Goal: Entertainment & Leisure: Consume media (video, audio)

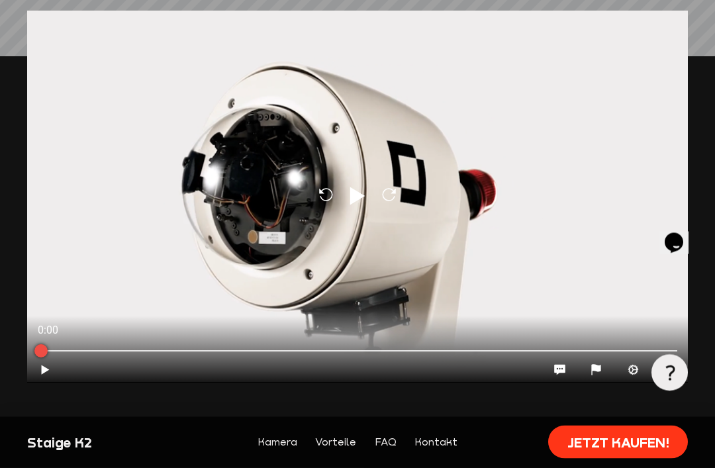
scroll to position [1169, 0]
click at [357, 199] on icon at bounding box center [357, 196] width 15 height 18
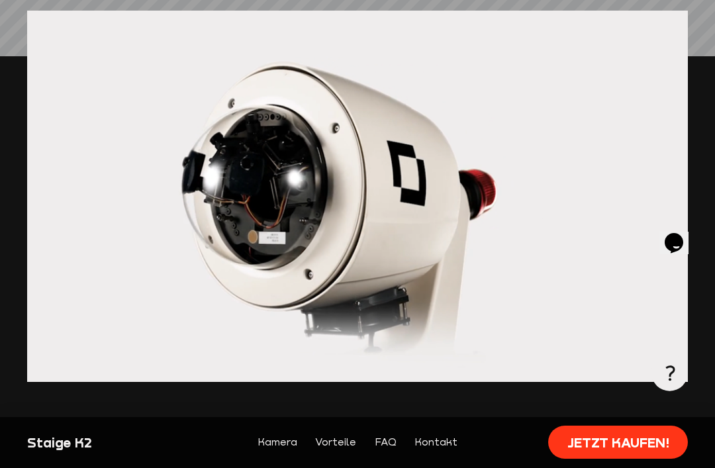
click at [133, 97] on div at bounding box center [357, 196] width 661 height 371
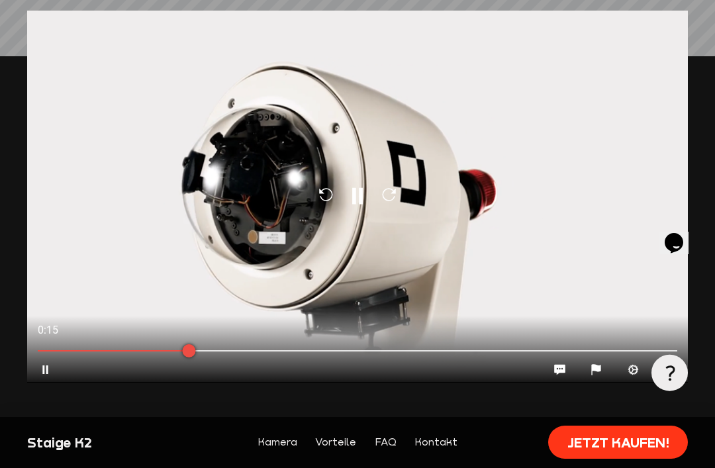
click at [123, 70] on div "Reload Pause Reload" at bounding box center [357, 196] width 661 height 371
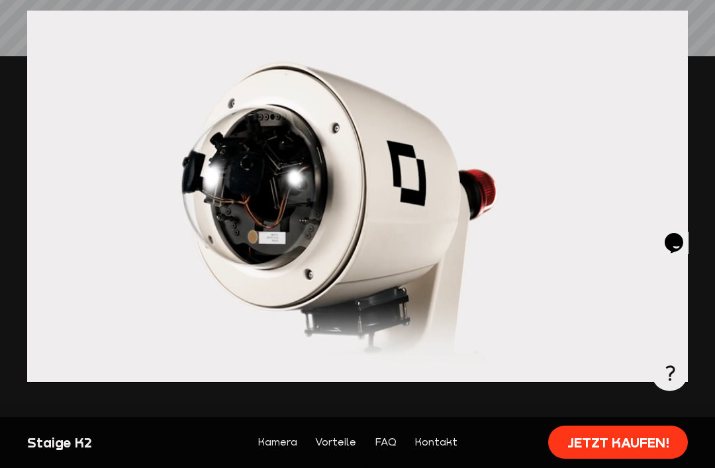
click at [124, 68] on div at bounding box center [357, 196] width 661 height 371
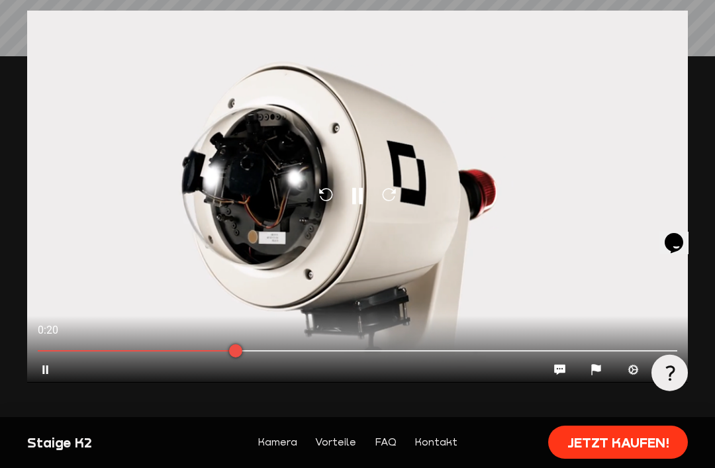
click at [355, 195] on icon at bounding box center [357, 195] width 11 height 17
click at [357, 193] on icon at bounding box center [357, 196] width 15 height 18
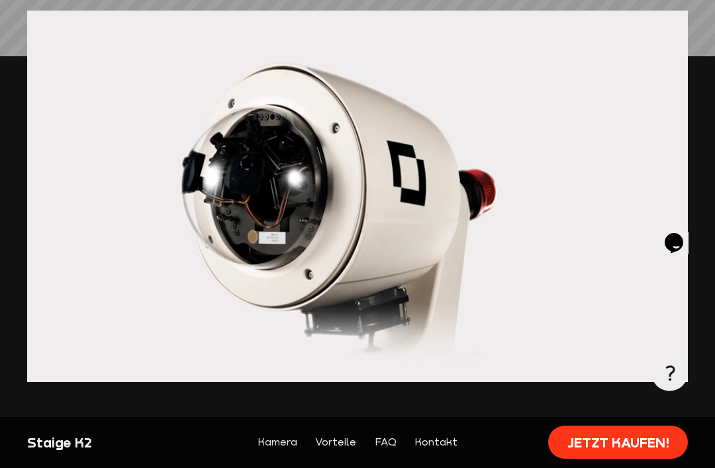
click at [350, 207] on div at bounding box center [357, 196] width 661 height 371
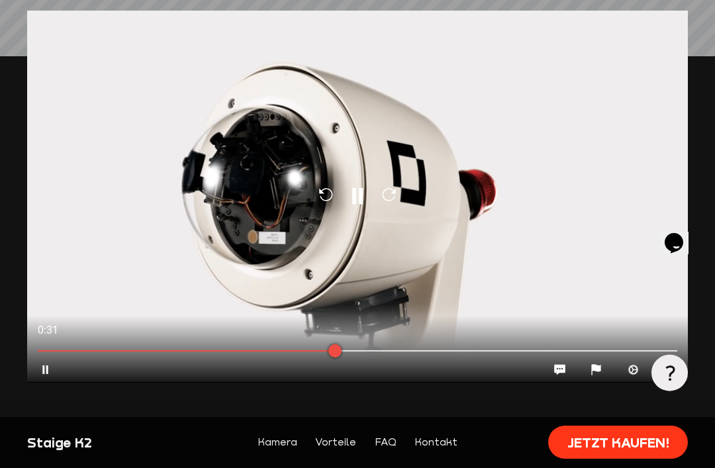
click at [357, 189] on icon "Pause" at bounding box center [358, 196] width 24 height 24
click at [351, 201] on icon at bounding box center [357, 196] width 15 height 18
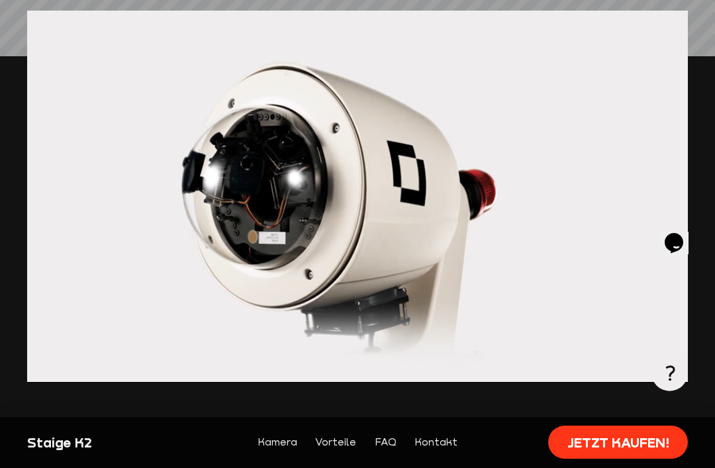
click at [315, 354] on div at bounding box center [357, 196] width 661 height 371
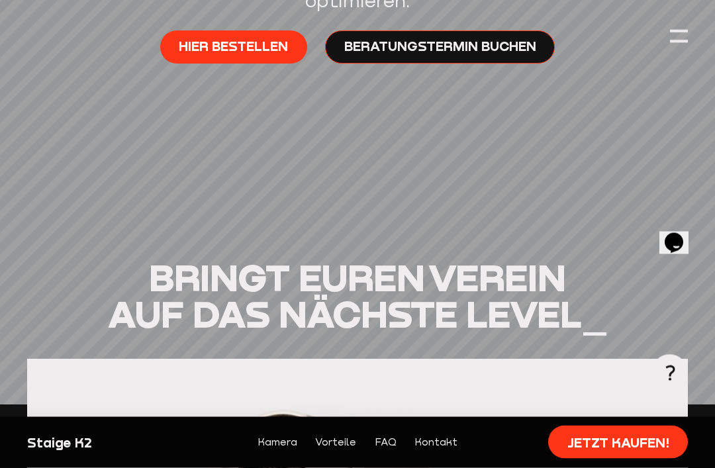
scroll to position [755, 0]
